Goal: Navigation & Orientation: Find specific page/section

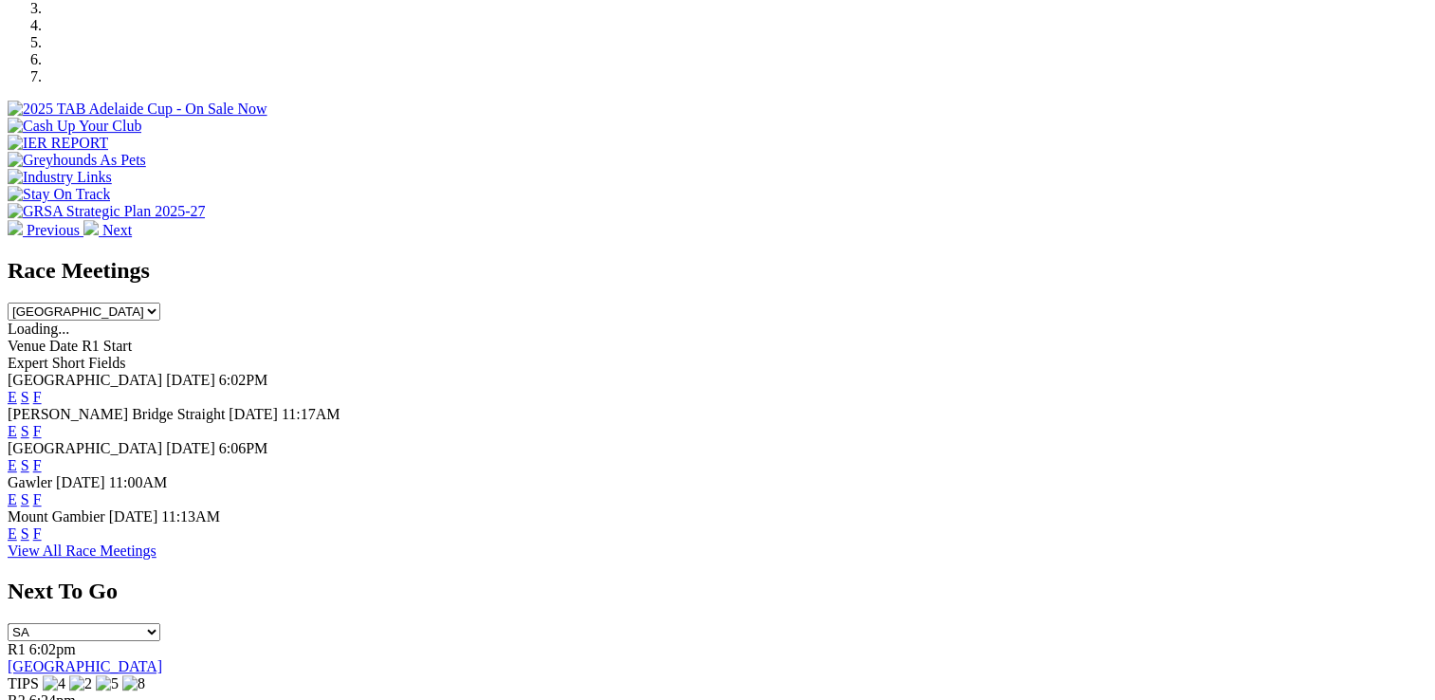
scroll to position [664, 0]
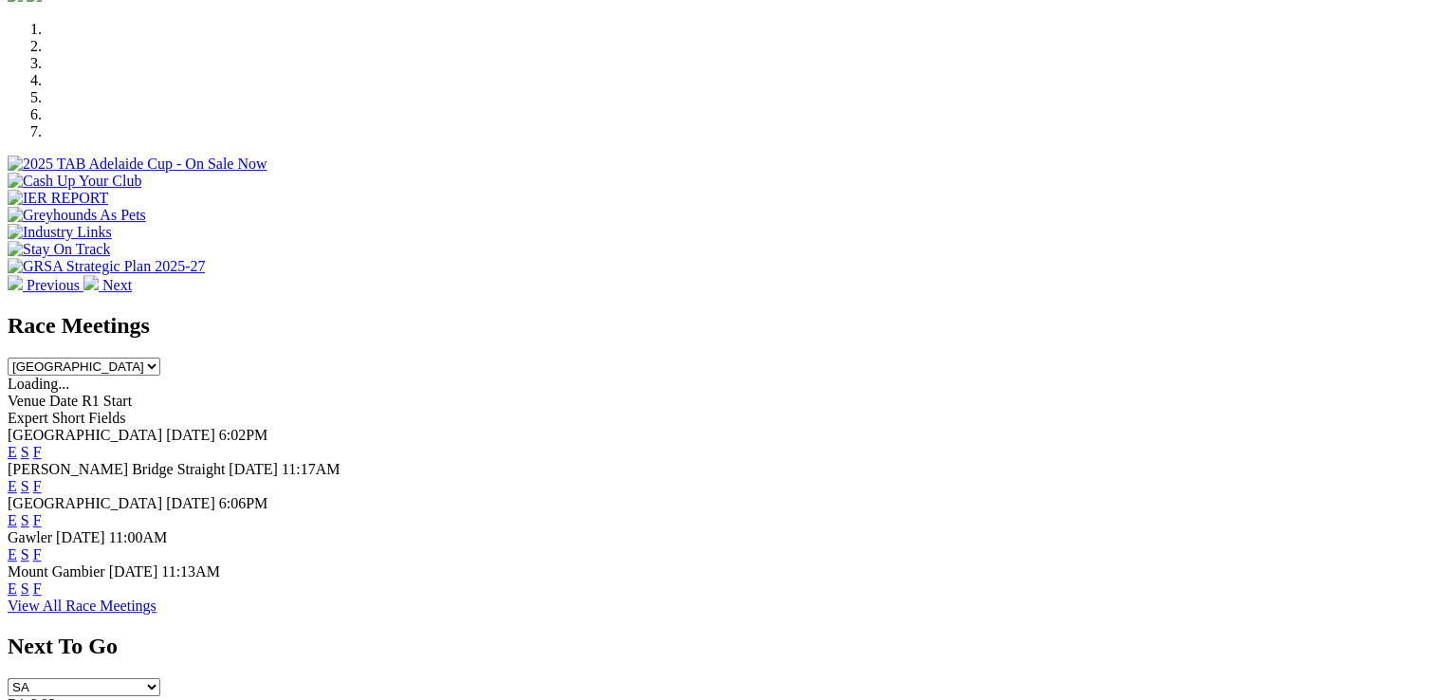
click at [157, 598] on link "View All Race Meetings" at bounding box center [82, 606] width 149 height 16
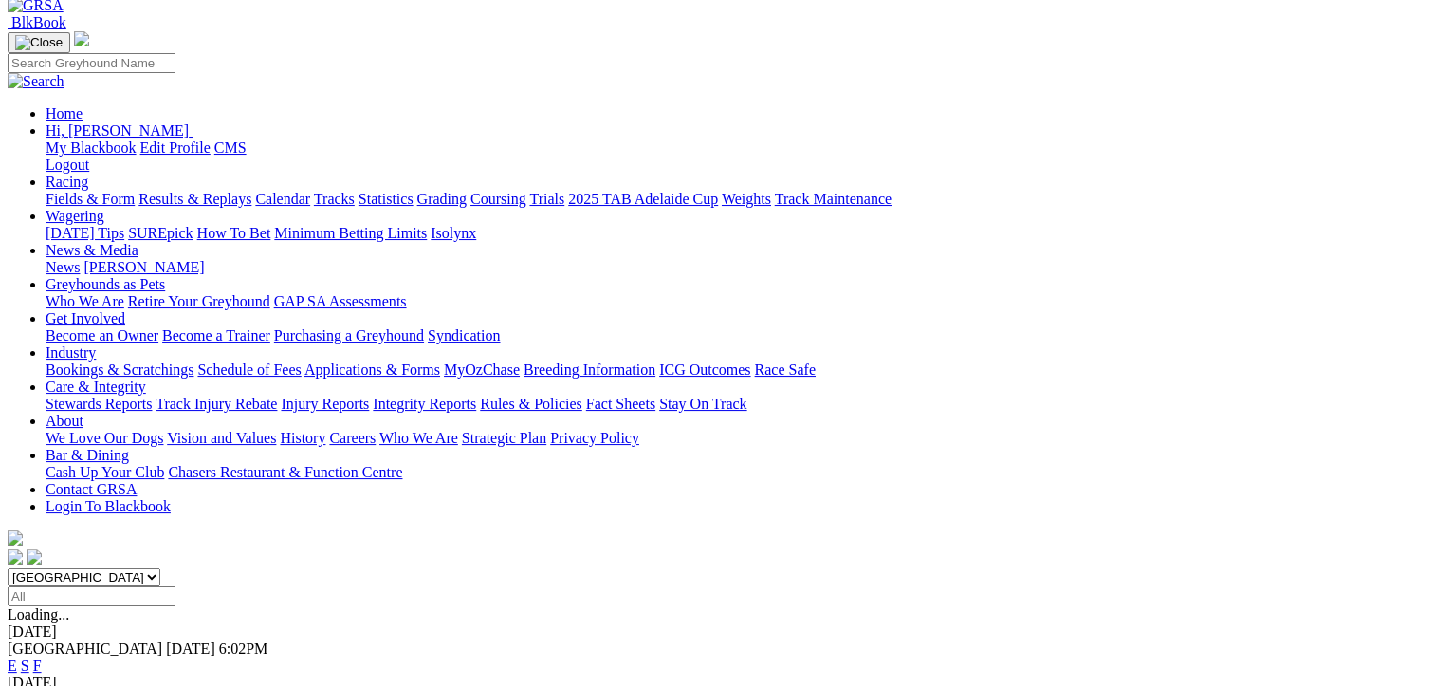
scroll to position [95, 0]
